Goal: Use online tool/utility: Use online tool/utility

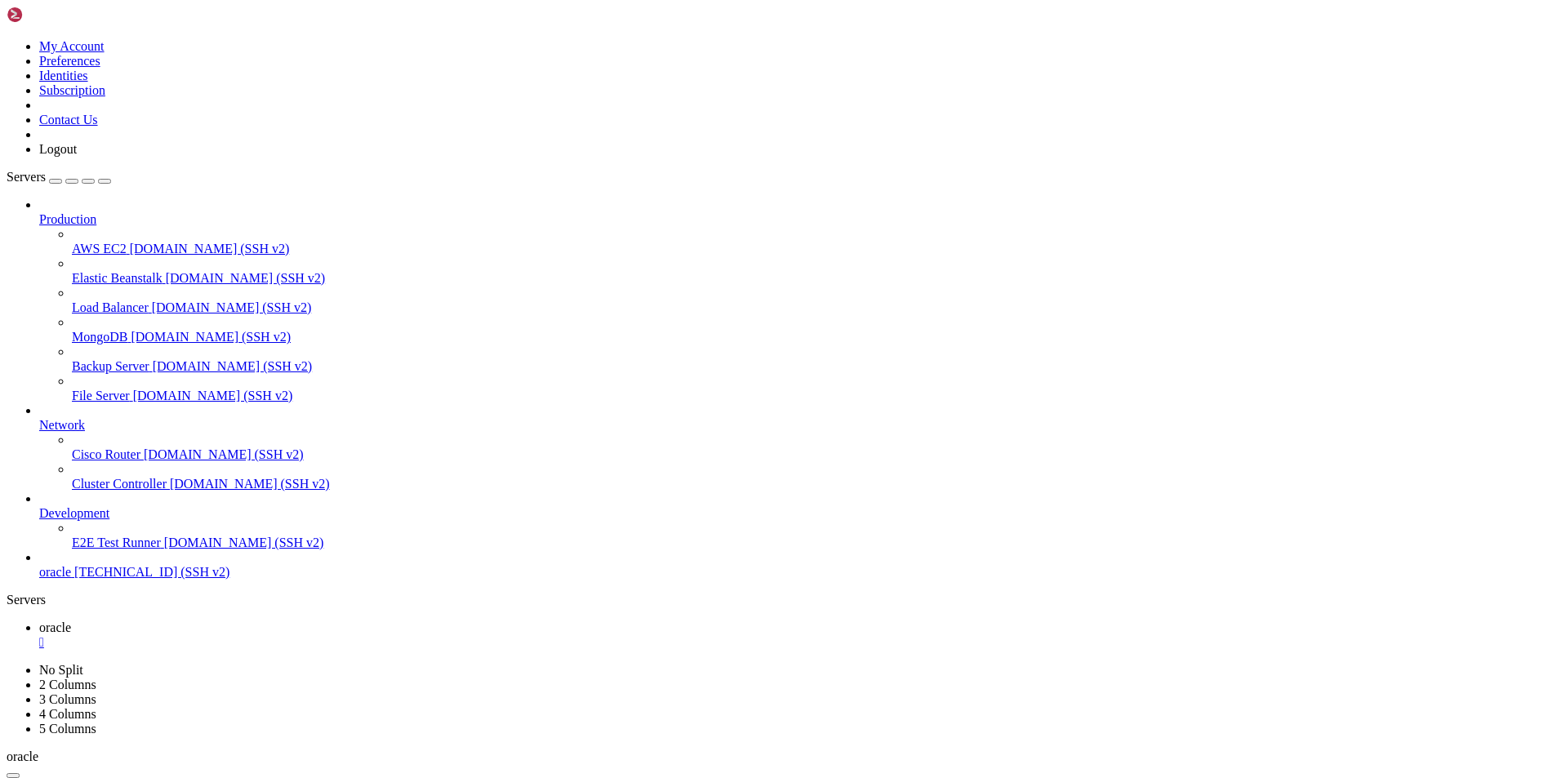
scroll to position [16954, 0]
click at [155, 580] on div "Production AWS EC2 [DOMAIN_NAME] (SSH v2) Elastic Beanstalk [DOMAIN_NAME] (SSH …" at bounding box center [784, 388] width 1555 height 382
drag, startPoint x: 68, startPoint y: 992, endPoint x: 932, endPoint y: 1565, distance: 1036.7
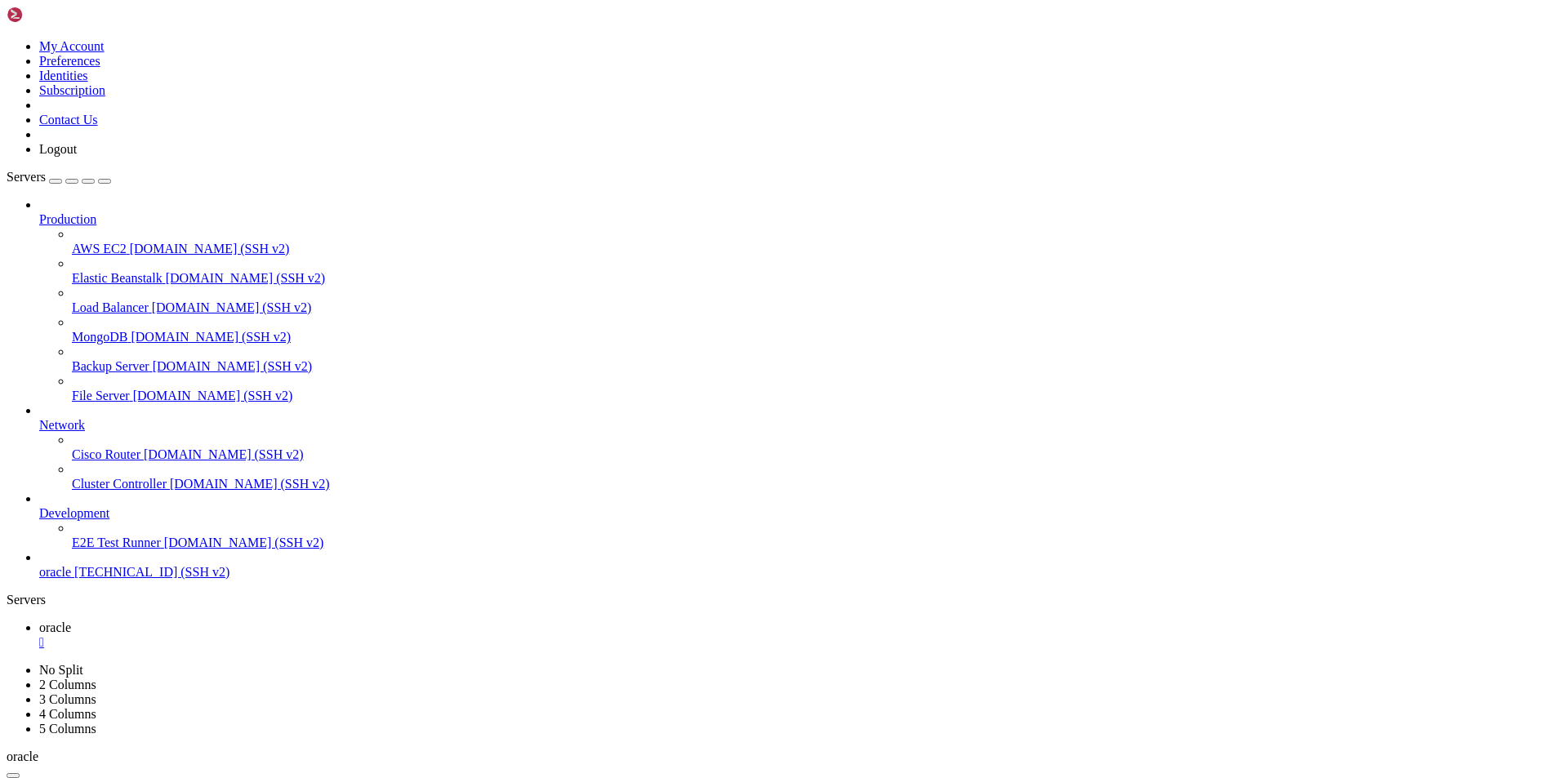
scroll to position [17898, 0]
copy div "Loremi dolors ame "Cons: Adipi eli sed Doei Tempor Incid Utlabo Etdo magnaal en…"
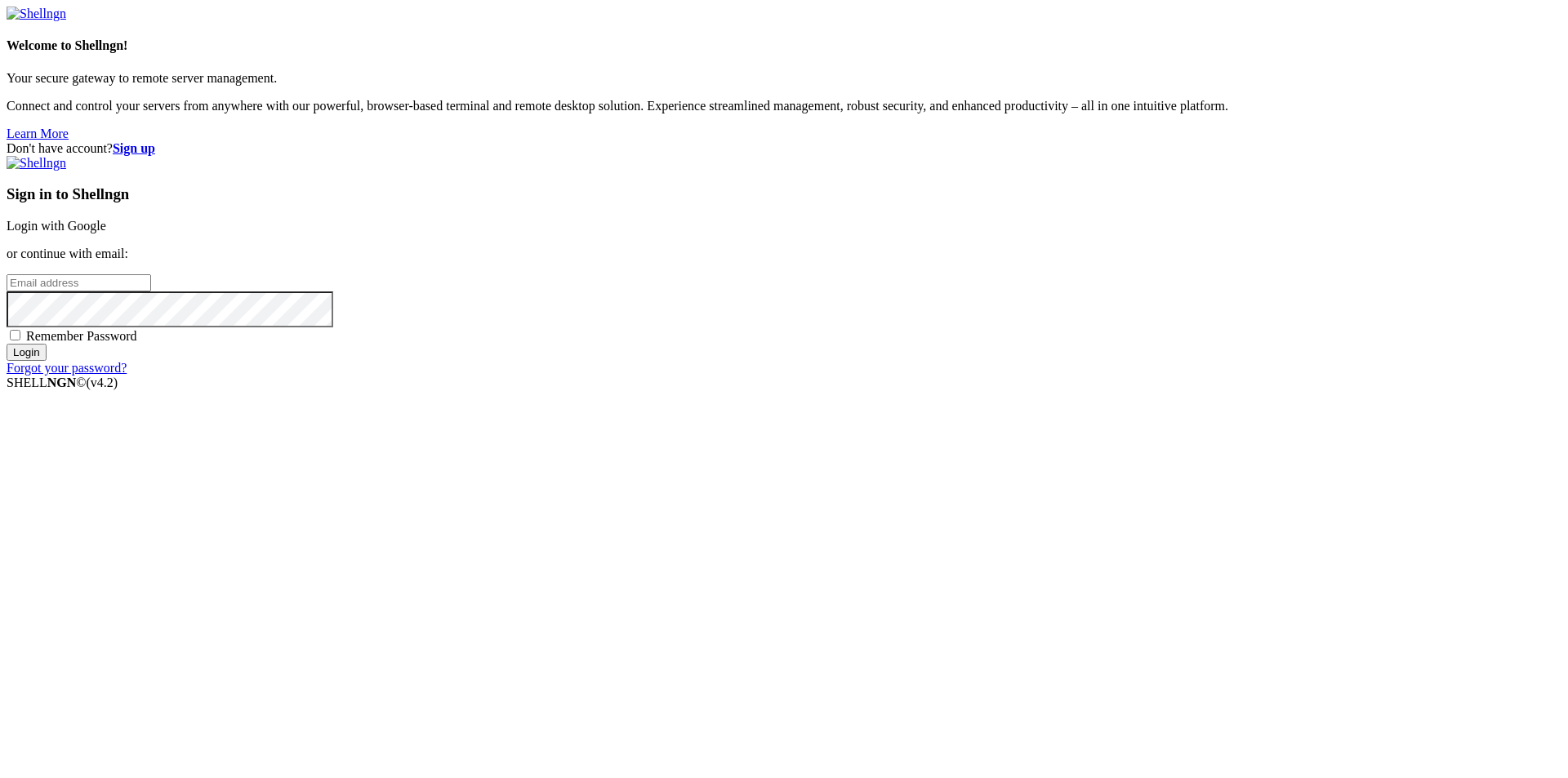
type input "[EMAIL_ADDRESS][DOMAIN_NAME]"
click at [47, 361] on input "Login" at bounding box center [26, 352] width 40 height 17
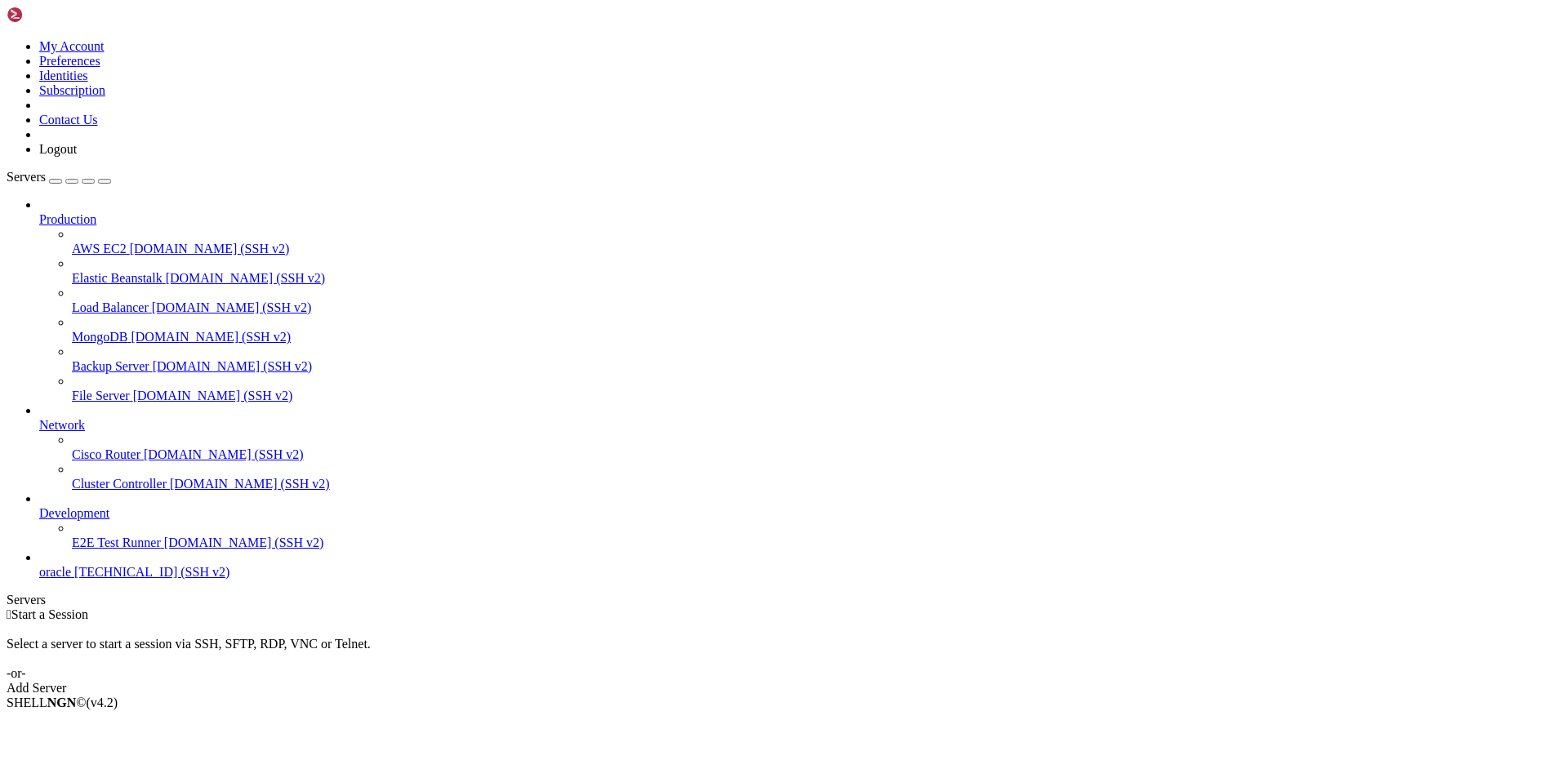
click at [71, 579] on span "oracle" at bounding box center [55, 571] width 32 height 14
click at [99, 579] on span "[TECHNICAL_ID] (SSH v2)" at bounding box center [152, 571] width 155 height 14
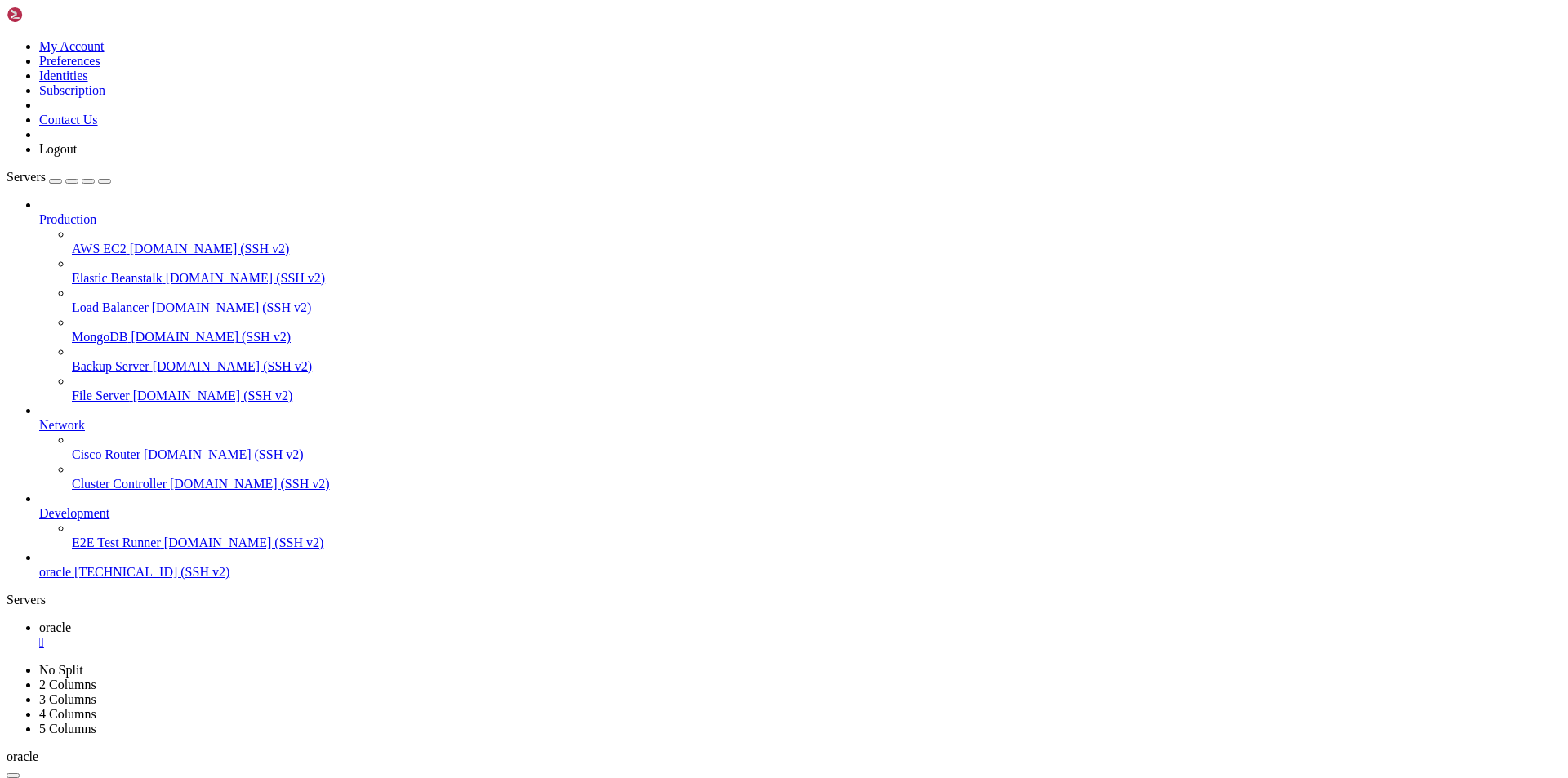
drag, startPoint x: 695, startPoint y: 1653, endPoint x: 382, endPoint y: 1462, distance: 366.7
click at [112, 579] on span "[TECHNICAL_ID] (SSH v2)" at bounding box center [152, 571] width 155 height 14
drag, startPoint x: 424, startPoint y: 1543, endPoint x: 61, endPoint y: 930, distance: 712.4
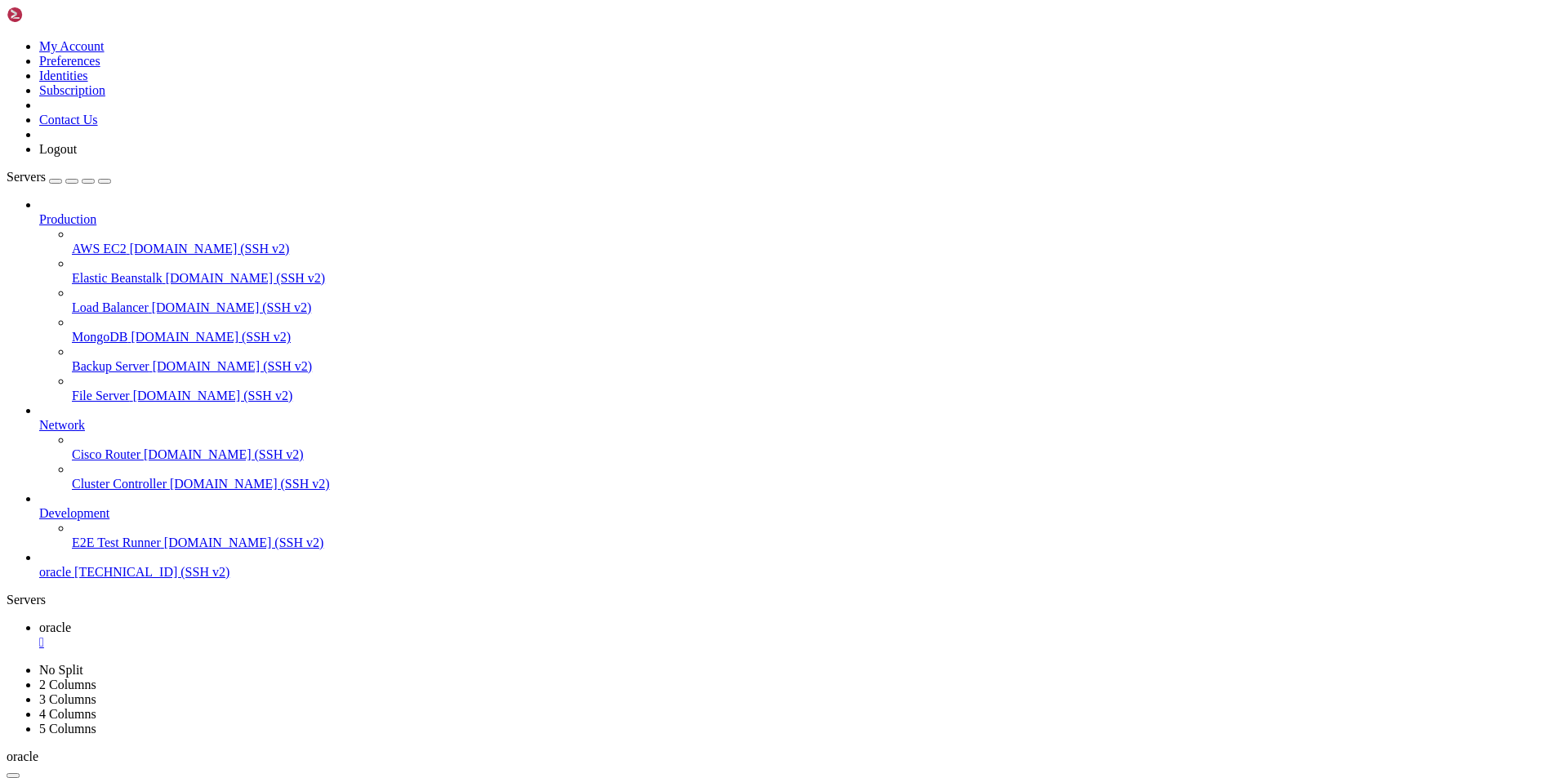
click at [20, 773] on button "button" at bounding box center [13, 775] width 13 height 5
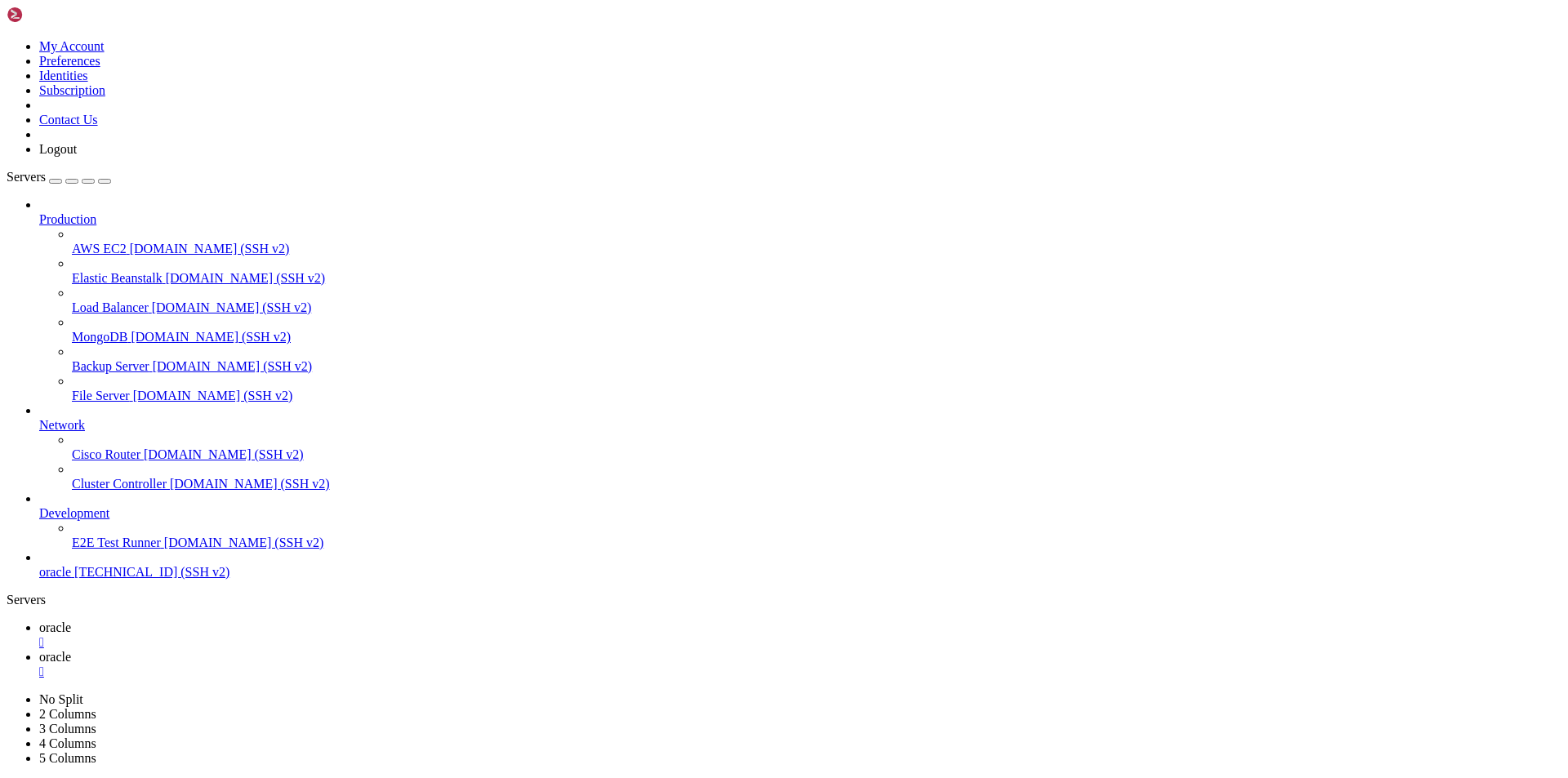
click at [71, 620] on span "oracle" at bounding box center [55, 627] width 32 height 14
click at [276, 635] on div "" at bounding box center [800, 642] width 1522 height 14
click at [282, 635] on div "" at bounding box center [800, 642] width 1522 height 14
click at [82, 723] on span "Connect" at bounding box center [60, 730] width 43 height 14
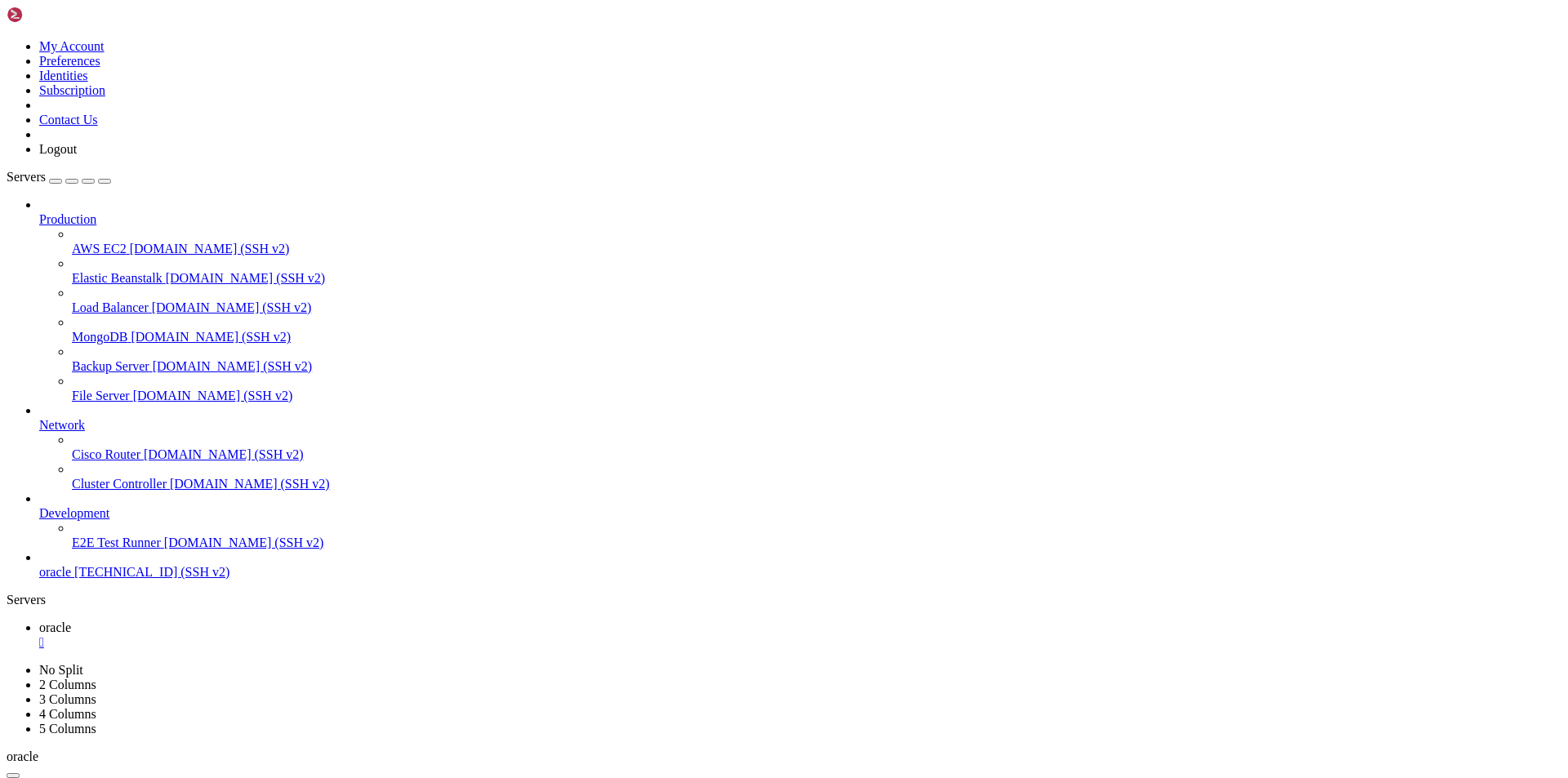
click at [277, 635] on div "" at bounding box center [800, 642] width 1522 height 14
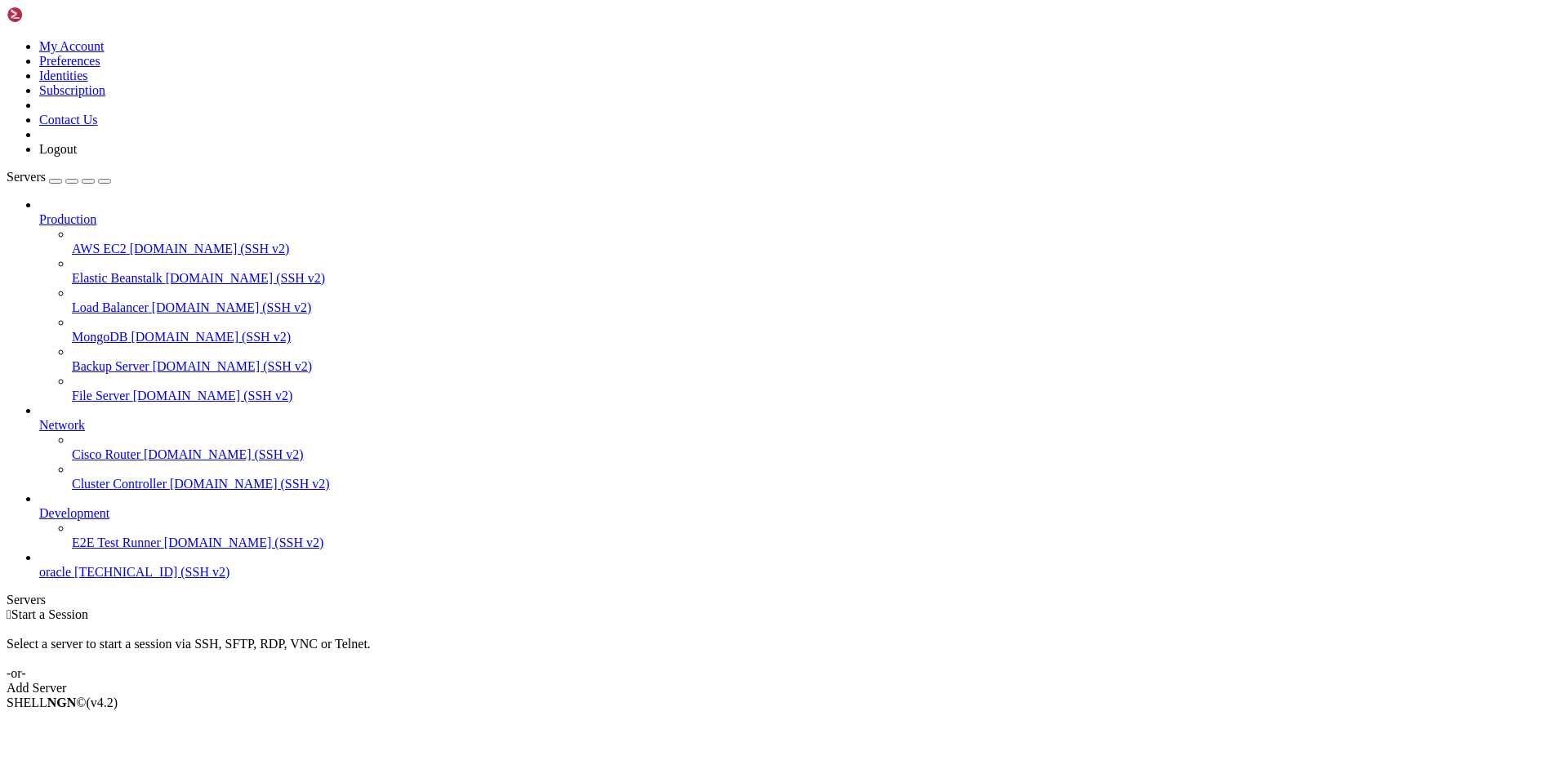
click at [84, 579] on span "[TECHNICAL_ID] (SSH v2)" at bounding box center [152, 571] width 155 height 14
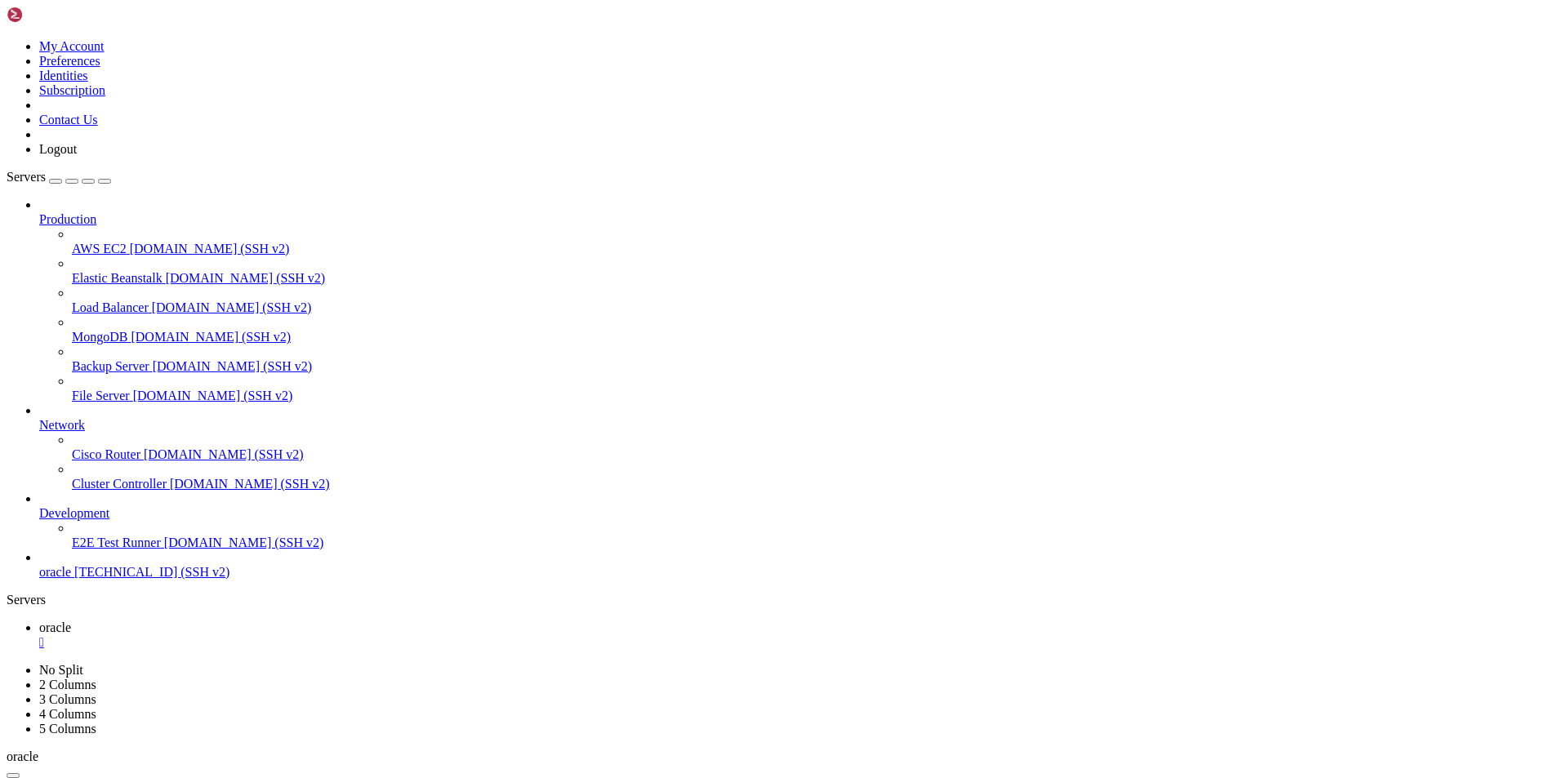
drag, startPoint x: 359, startPoint y: 1397, endPoint x: 317, endPoint y: 1416, distance: 46.1
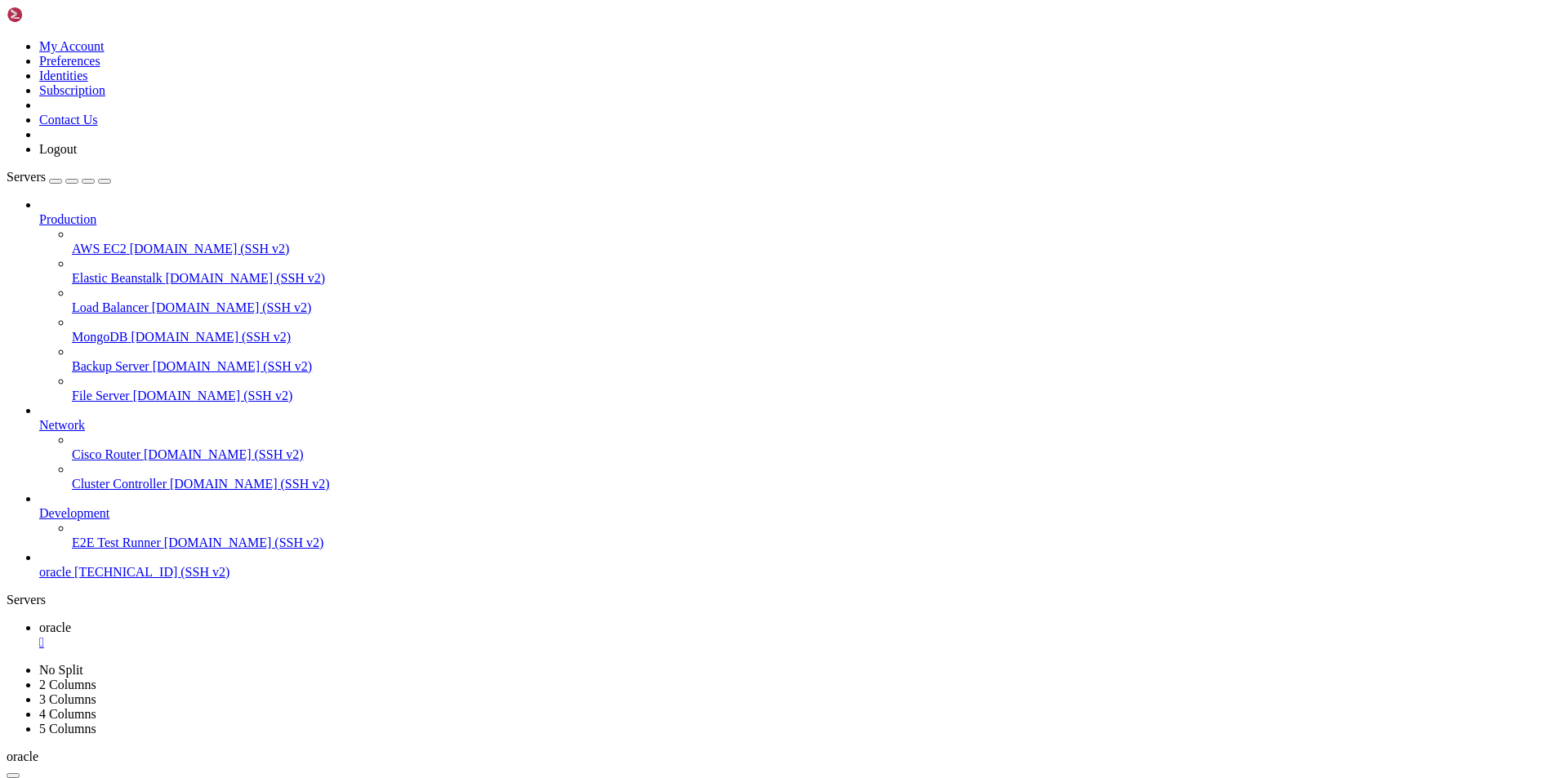
scroll to position [125, 0]
